Goal: Task Accomplishment & Management: Complete application form

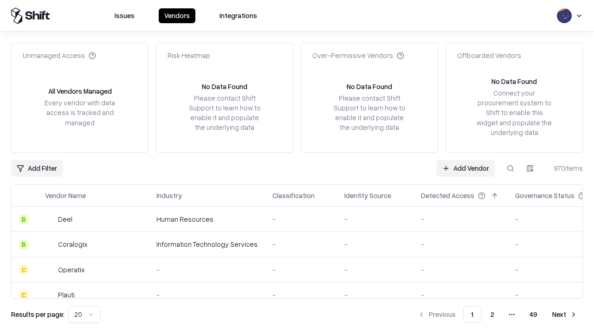
click at [465, 168] on link "Add Vendor" at bounding box center [465, 168] width 58 height 17
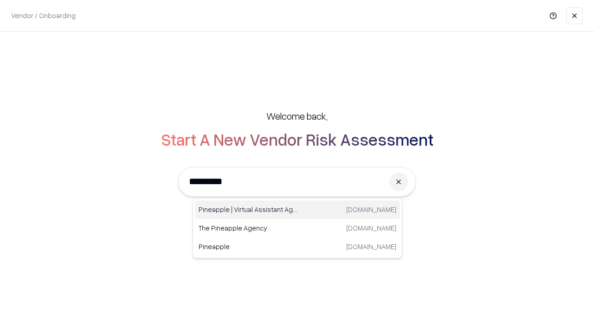
click at [297, 210] on div "Pineapple | Virtual Assistant Agency [DOMAIN_NAME]" at bounding box center [297, 209] width 205 height 19
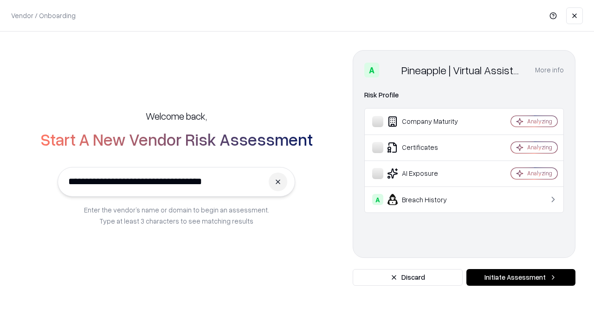
type input "**********"
click at [520, 277] on button "Initiate Assessment" at bounding box center [520, 277] width 109 height 17
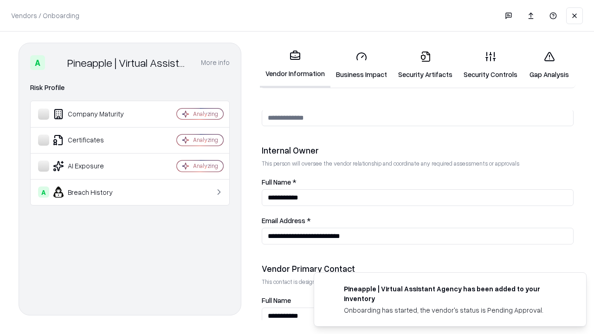
scroll to position [481, 0]
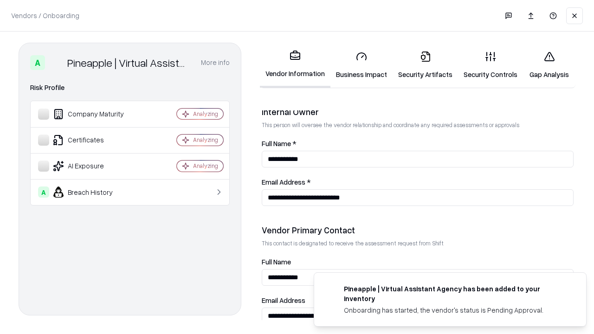
click at [425, 65] on link "Security Artifacts" at bounding box center [424, 65] width 65 height 43
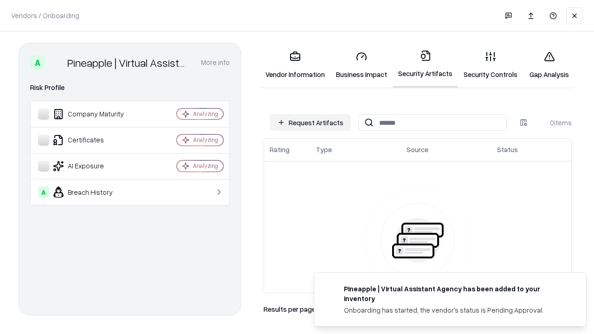
click at [310, 122] on button "Request Artifacts" at bounding box center [310, 122] width 81 height 17
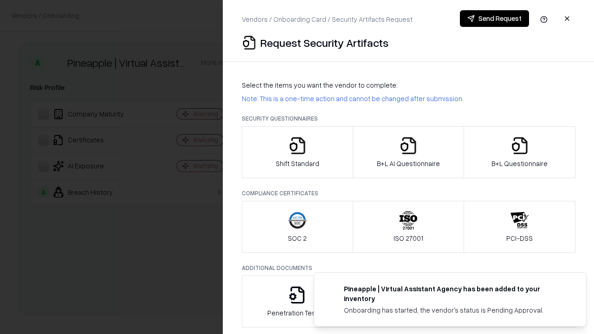
click at [519, 152] on icon "button" at bounding box center [519, 145] width 19 height 19
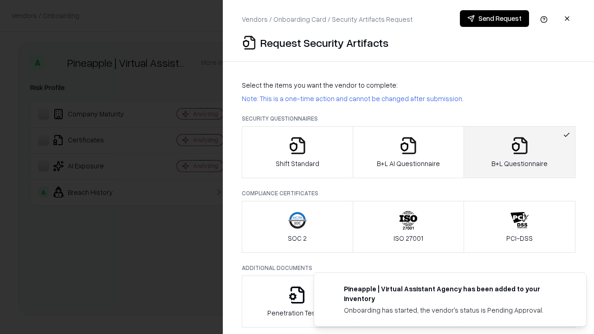
click at [408, 152] on icon "button" at bounding box center [408, 145] width 19 height 19
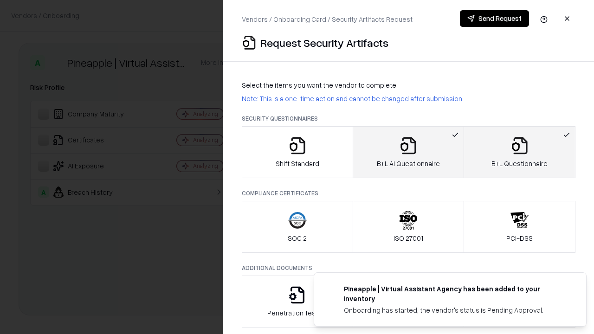
click at [494, 19] on button "Send Request" at bounding box center [494, 18] width 69 height 17
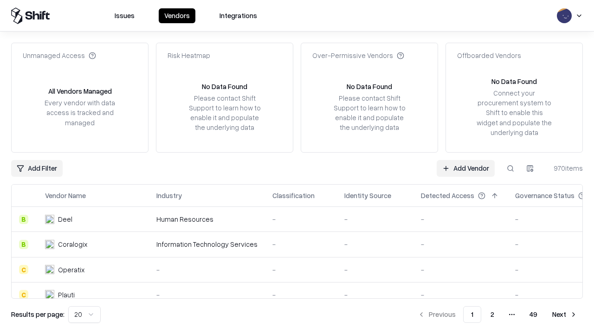
click at [510, 168] on button at bounding box center [510, 168] width 17 height 17
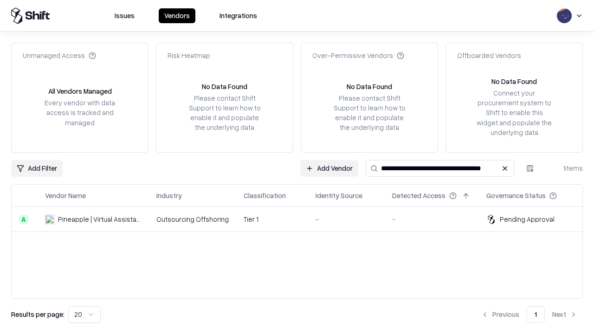
type input "**********"
click at [302, 219] on td "Tier 1" at bounding box center [272, 219] width 72 height 25
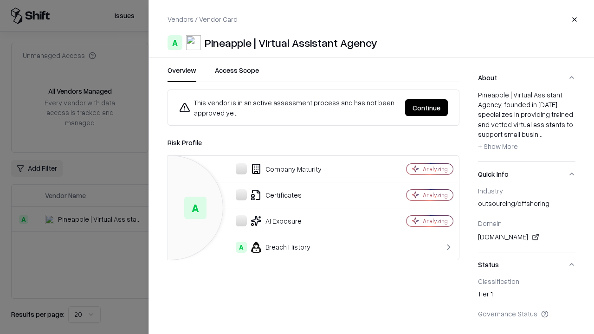
click at [426, 108] on button "Continue" at bounding box center [426, 107] width 43 height 17
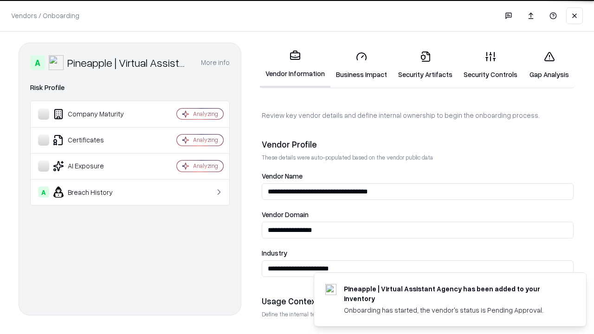
click at [425, 65] on link "Security Artifacts" at bounding box center [424, 65] width 65 height 43
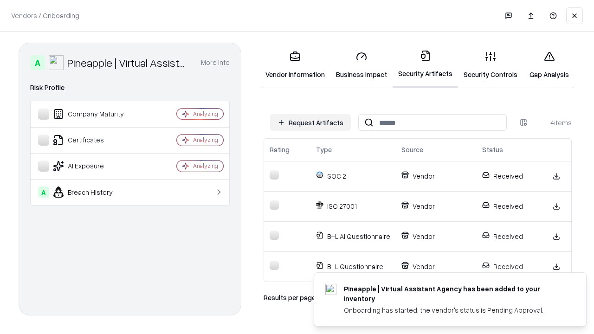
click at [549, 65] on link "Gap Analysis" at bounding box center [549, 65] width 52 height 43
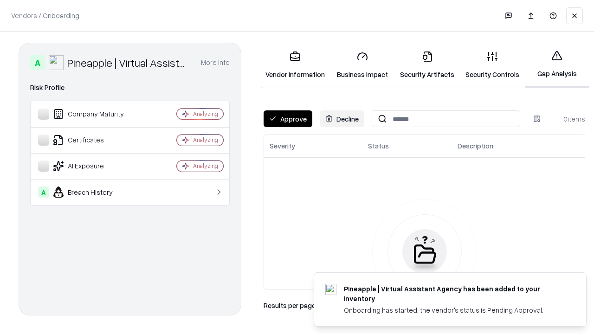
click at [288, 119] on button "Approve" at bounding box center [287, 118] width 49 height 17
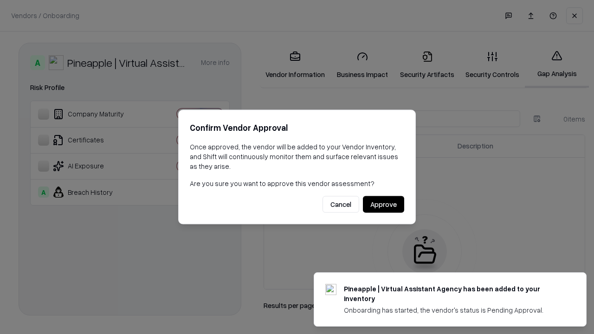
click at [383, 204] on button "Approve" at bounding box center [383, 204] width 41 height 17
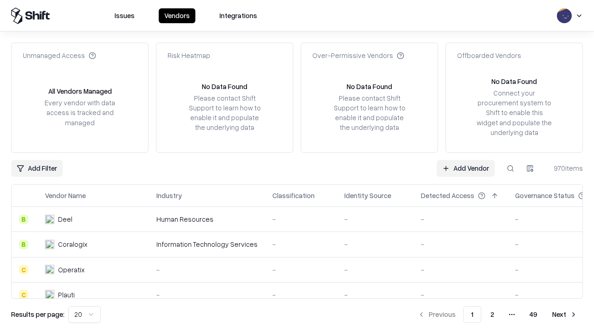
type input "**********"
click at [465, 168] on link "Add Vendor" at bounding box center [465, 168] width 58 height 17
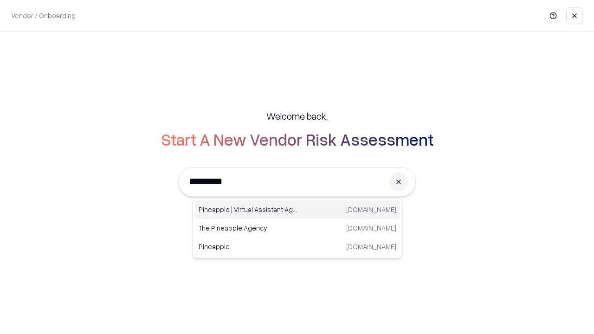
click at [297, 210] on div "Pineapple | Virtual Assistant Agency [DOMAIN_NAME]" at bounding box center [297, 209] width 205 height 19
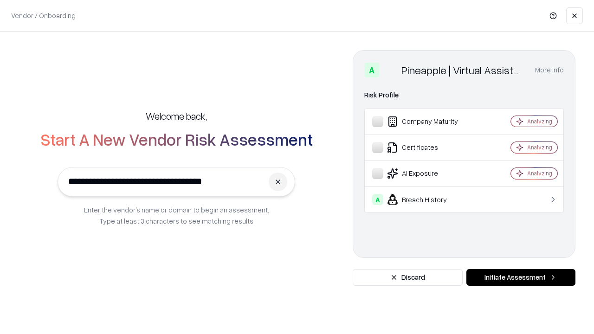
type input "**********"
click at [520, 277] on button "Initiate Assessment" at bounding box center [520, 277] width 109 height 17
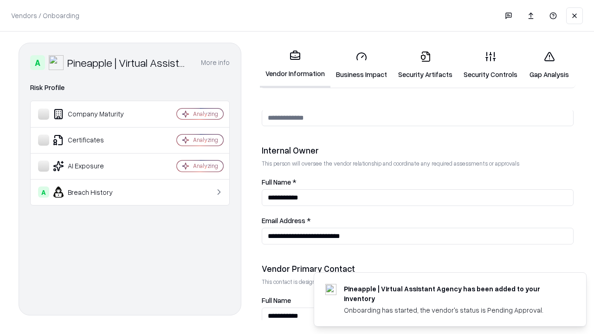
scroll to position [481, 0]
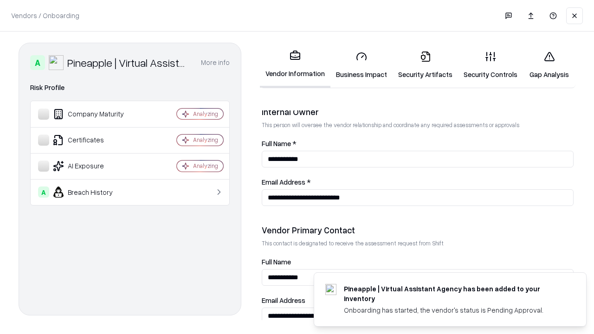
click at [549, 65] on link "Gap Analysis" at bounding box center [549, 65] width 52 height 43
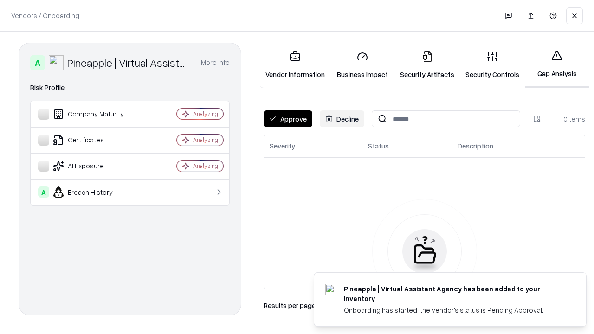
click at [288, 119] on button "Approve" at bounding box center [287, 118] width 49 height 17
